Goal: Information Seeking & Learning: Learn about a topic

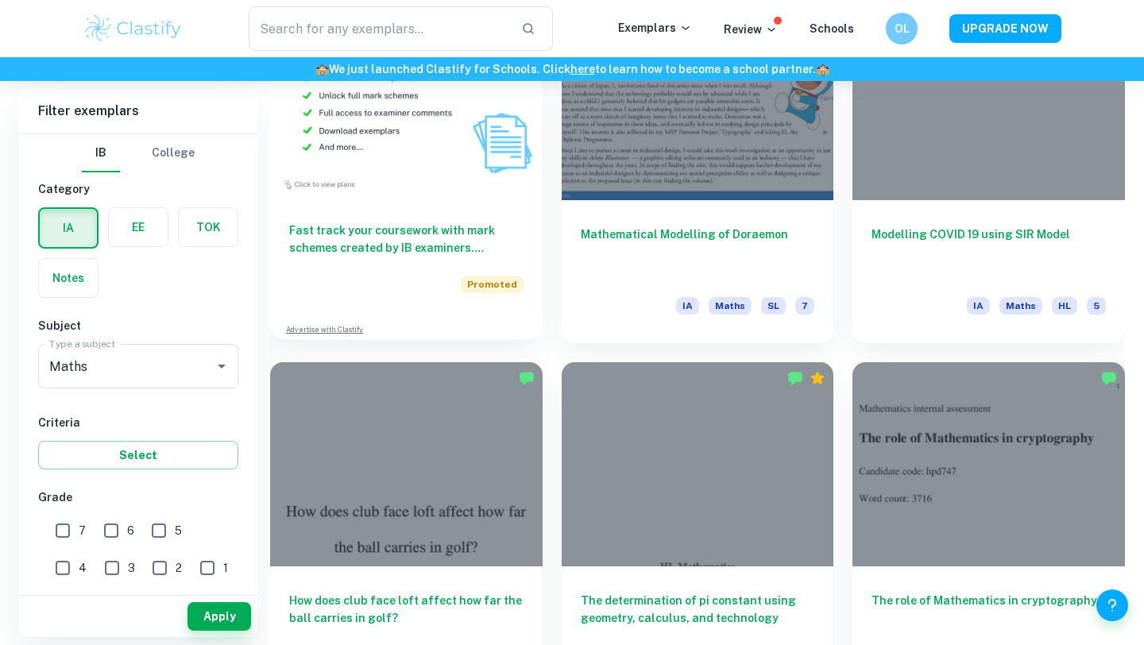
scroll to position [1277, 0]
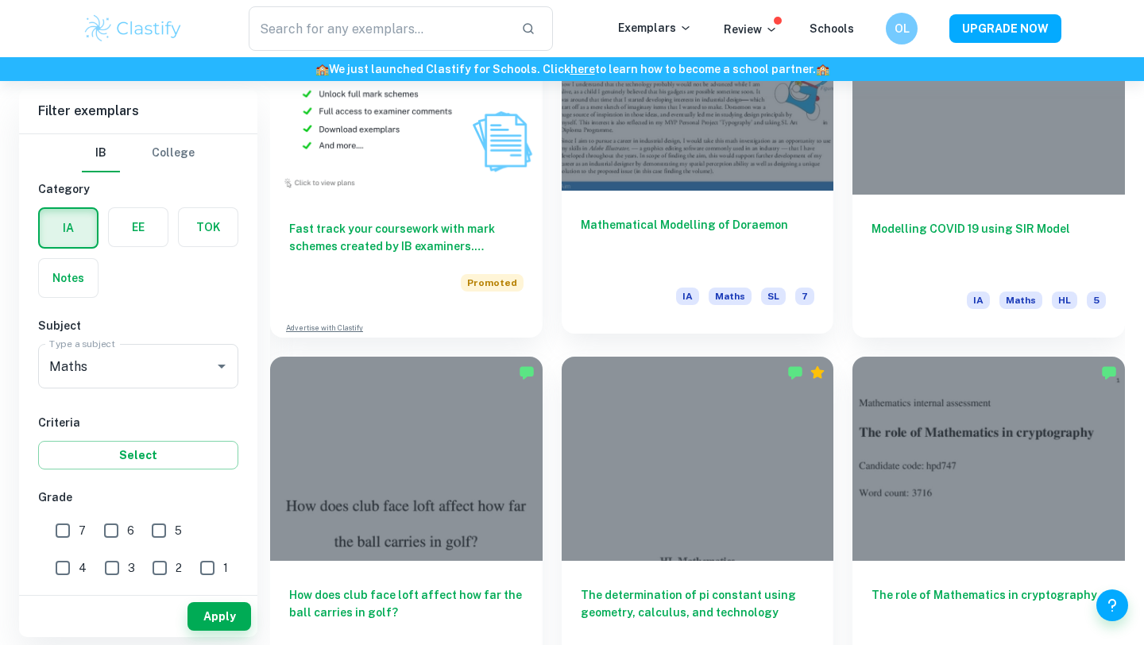
click at [648, 238] on h6 "Mathematical Modelling of Doraemon" at bounding box center [698, 242] width 234 height 52
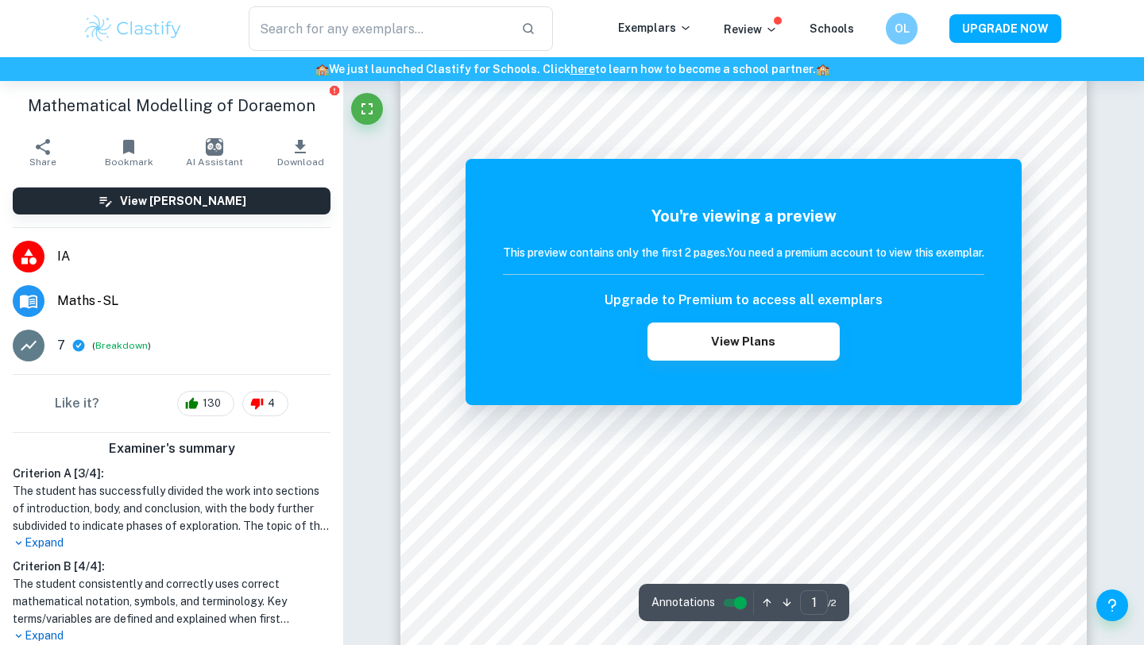
scroll to position [387, 0]
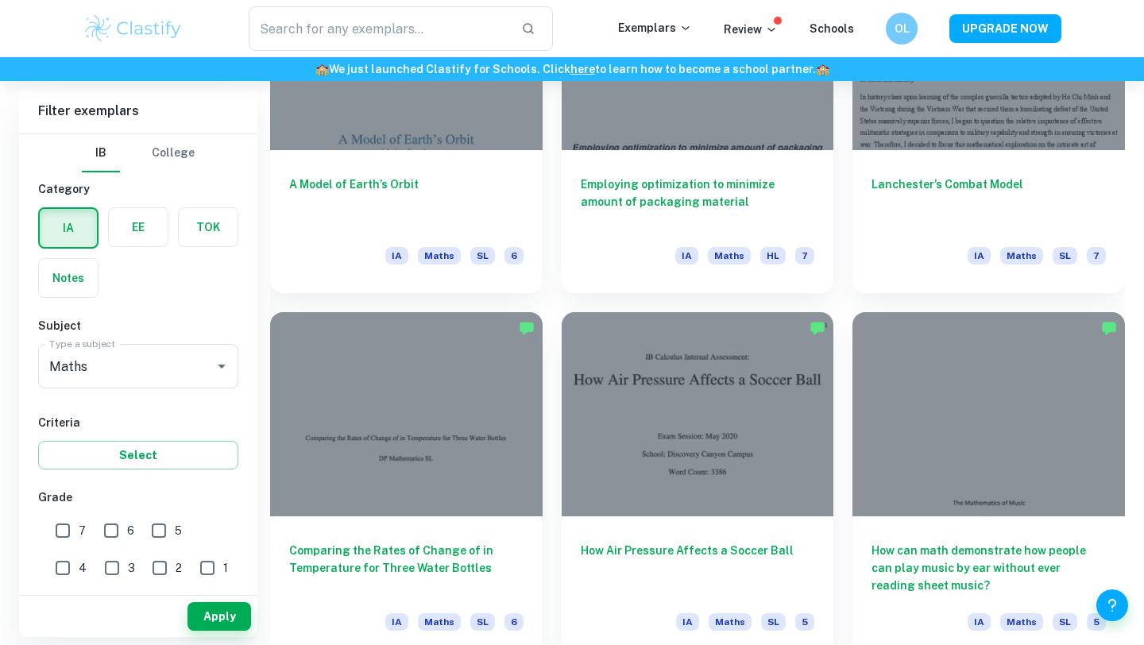
scroll to position [2056, 0]
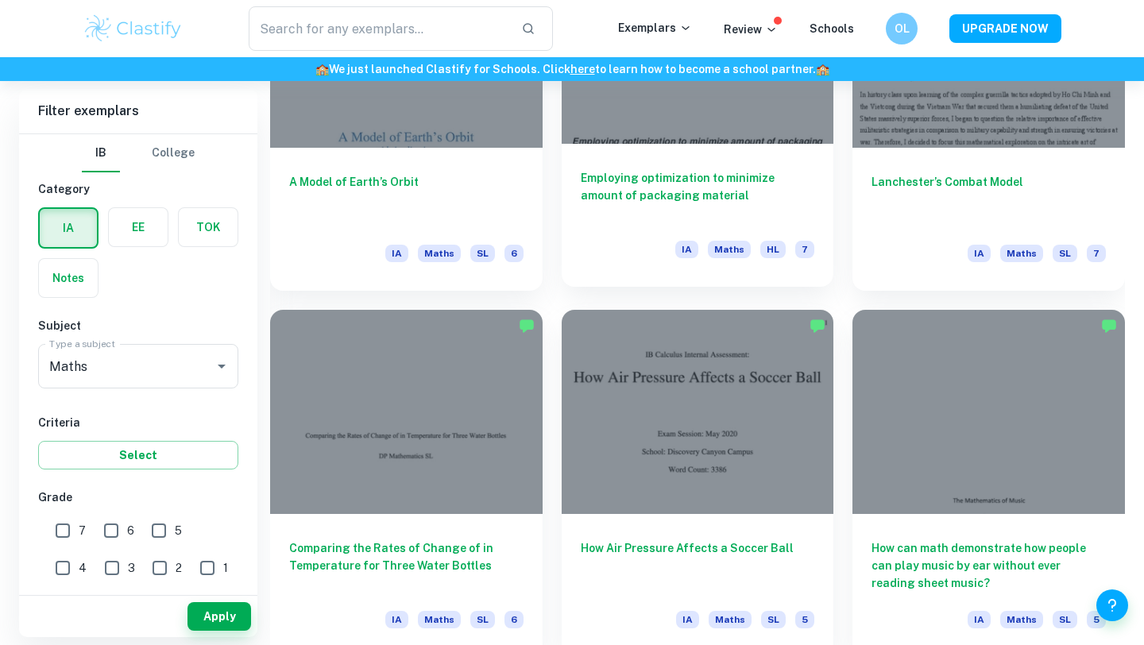
click at [635, 200] on h6 "Employing optimization to minimize amount of packaging material" at bounding box center [698, 195] width 234 height 52
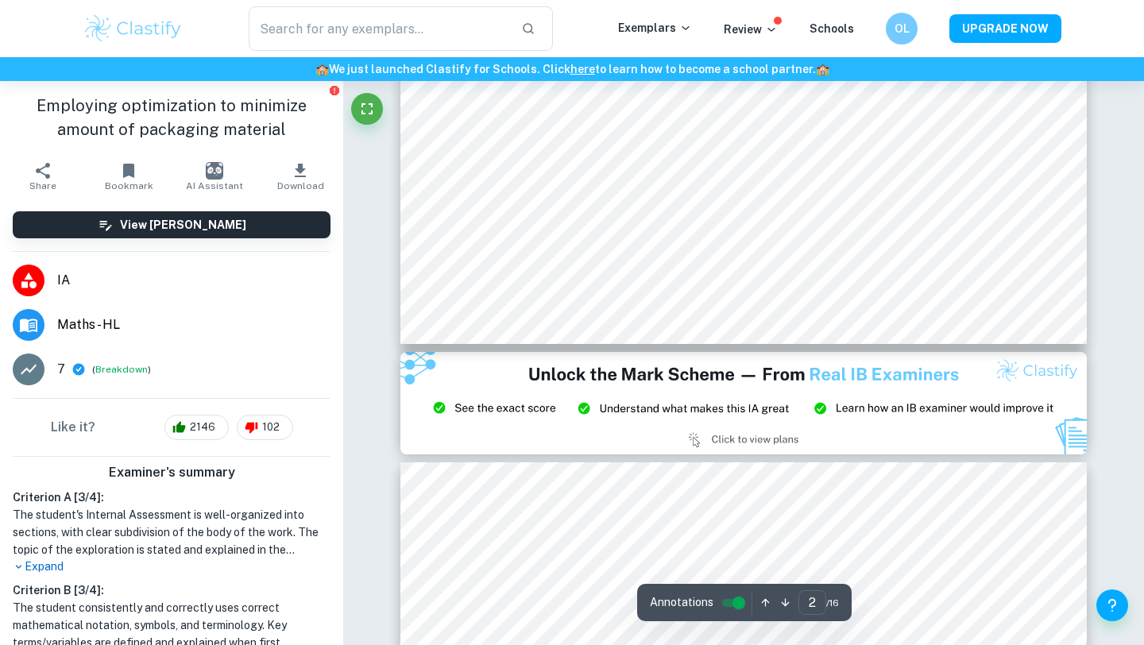
type input "3"
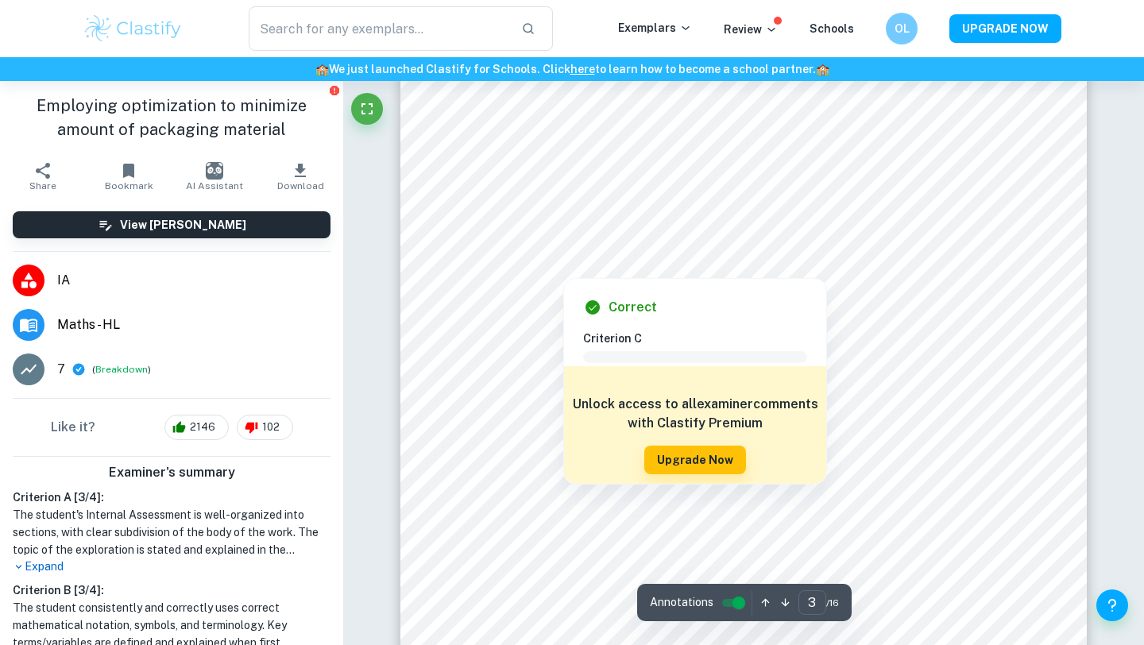
click at [629, 251] on div at bounding box center [744, 249] width 520 height 19
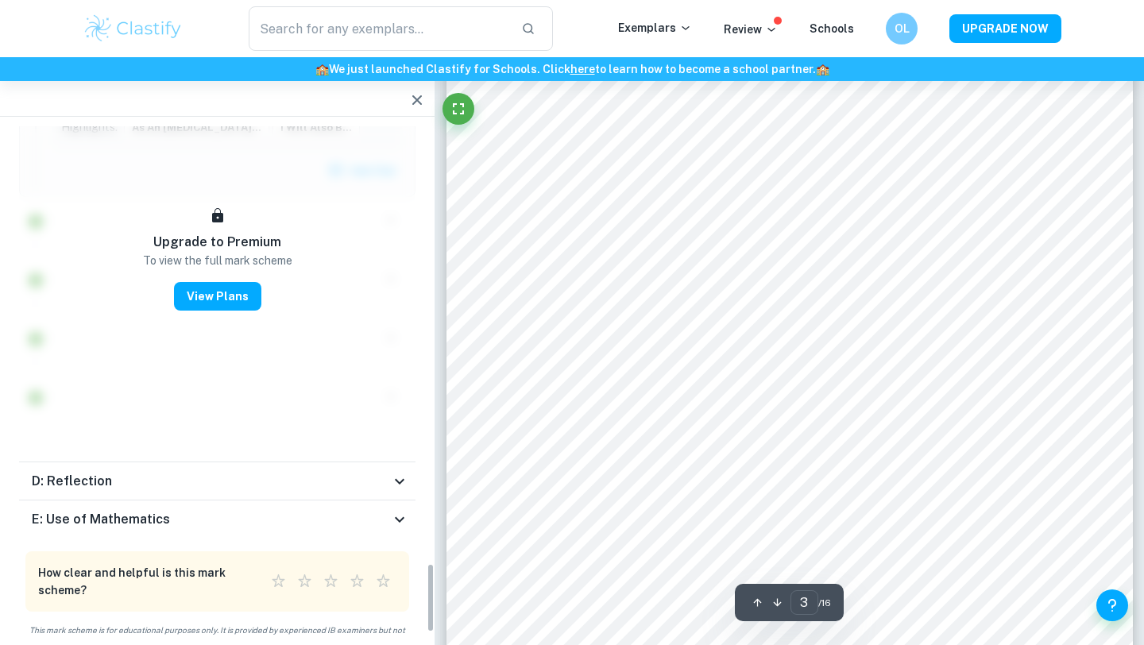
scroll to position [2833, 0]
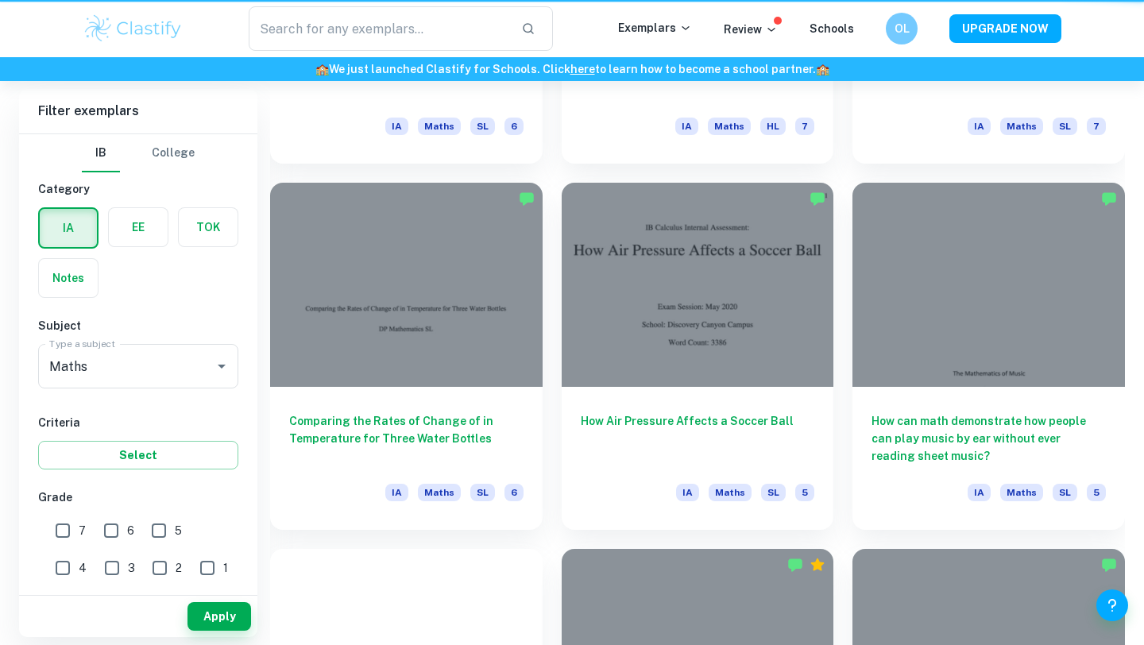
scroll to position [2056, 0]
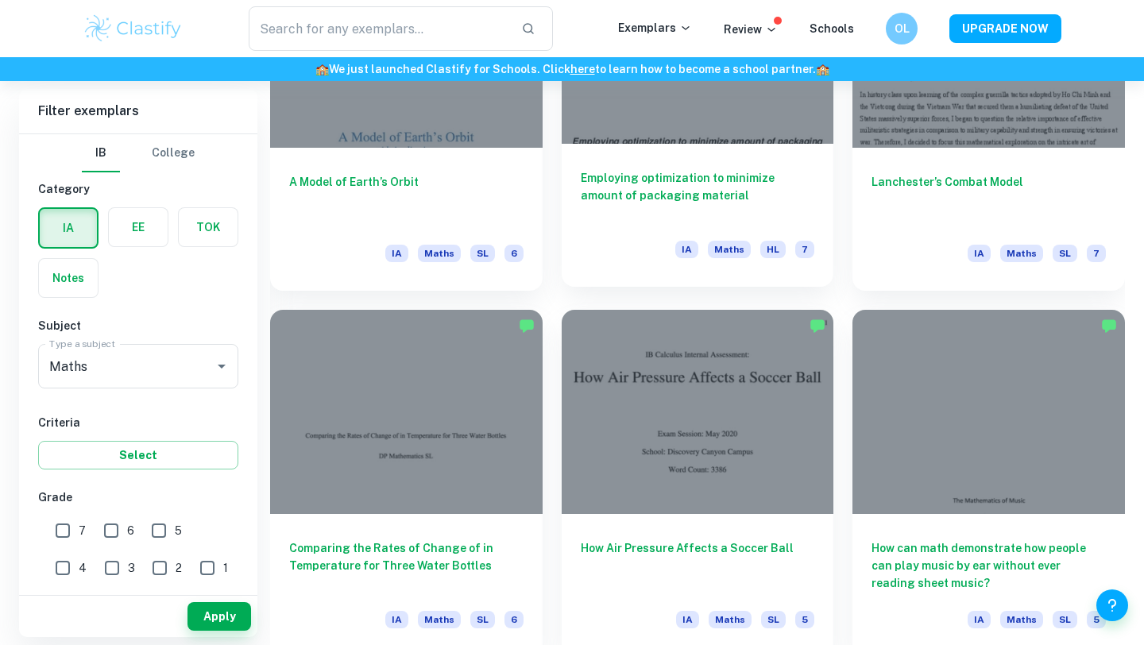
click at [658, 216] on h6 "Employing optimization to minimize amount of packaging material" at bounding box center [698, 195] width 234 height 52
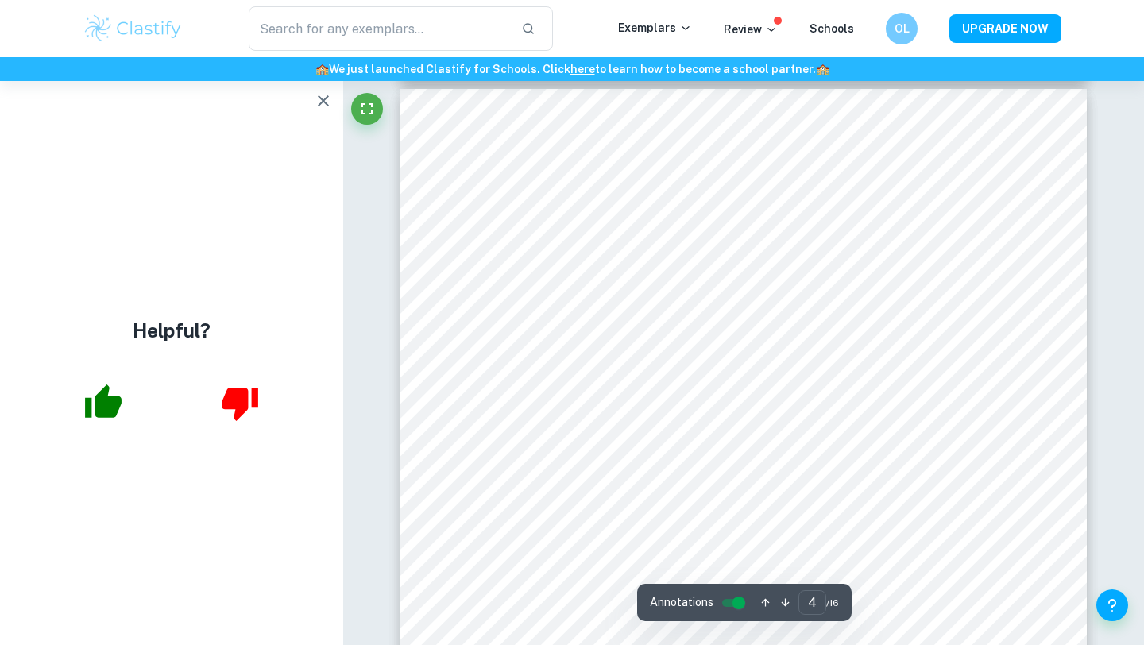
scroll to position [3162, 0]
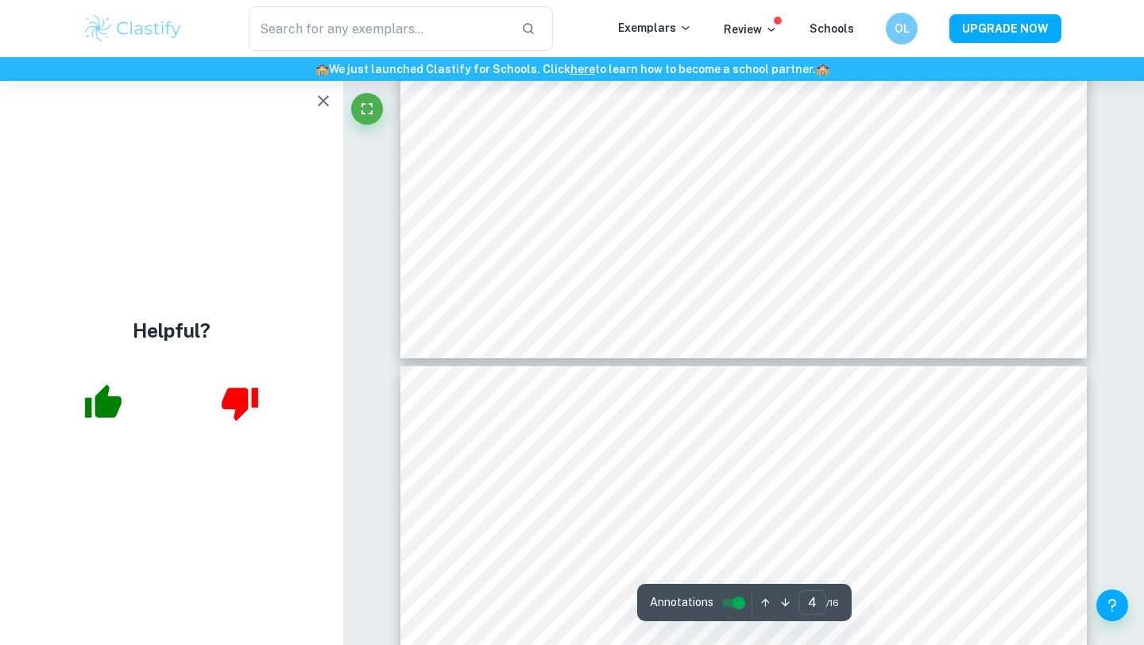
type input "3"
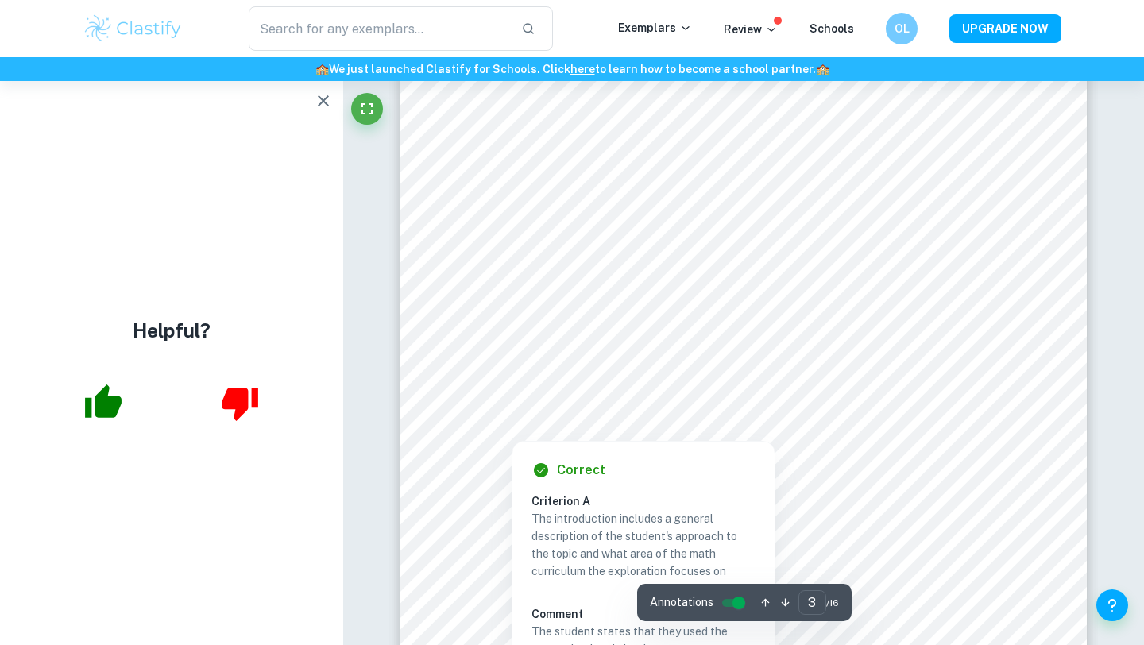
scroll to position [2465, 0]
